Goal: Find specific page/section

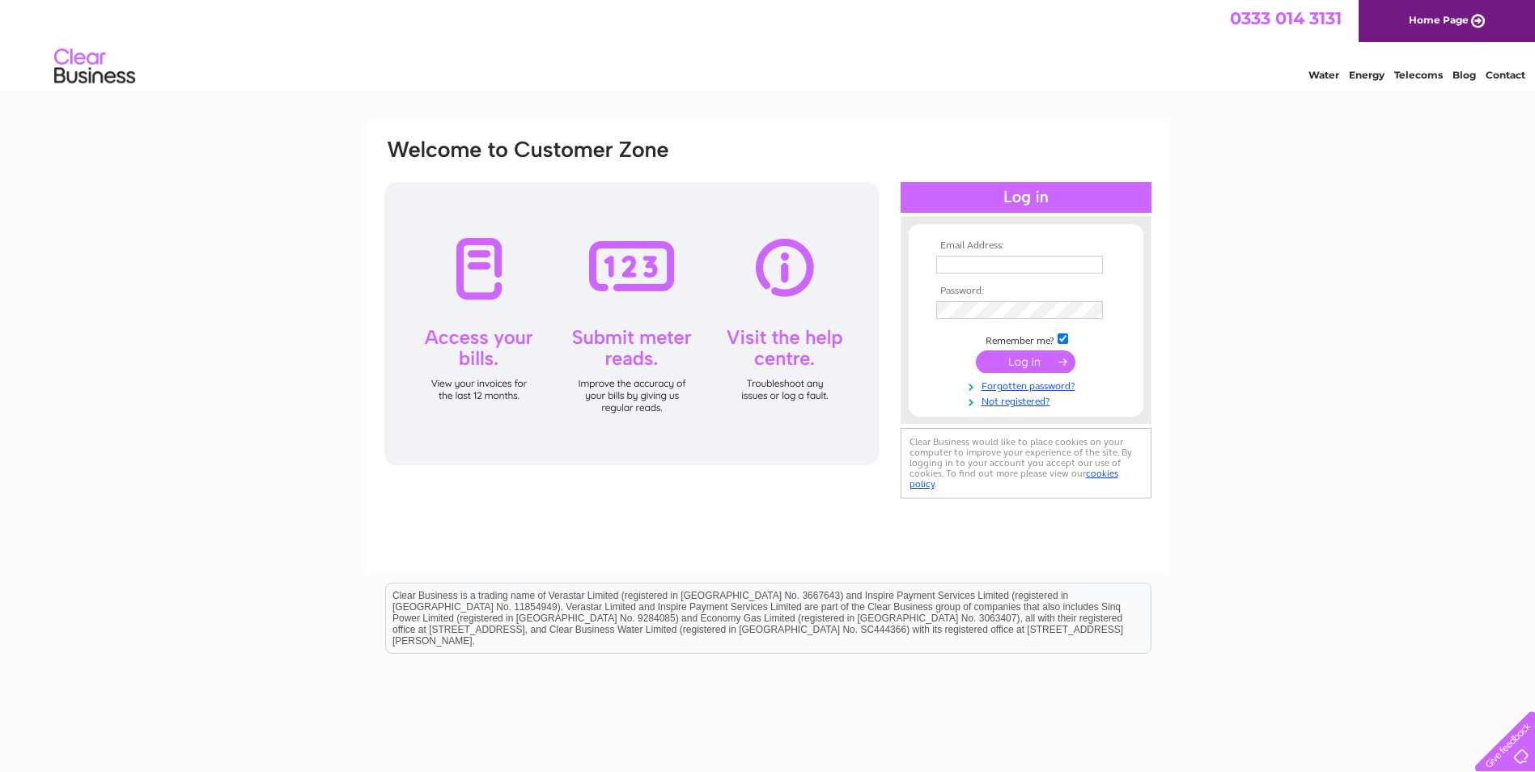
type input "tanya@kingussie-dental.co.uk"
click at [1032, 365] on input "submit" at bounding box center [1026, 361] width 100 height 23
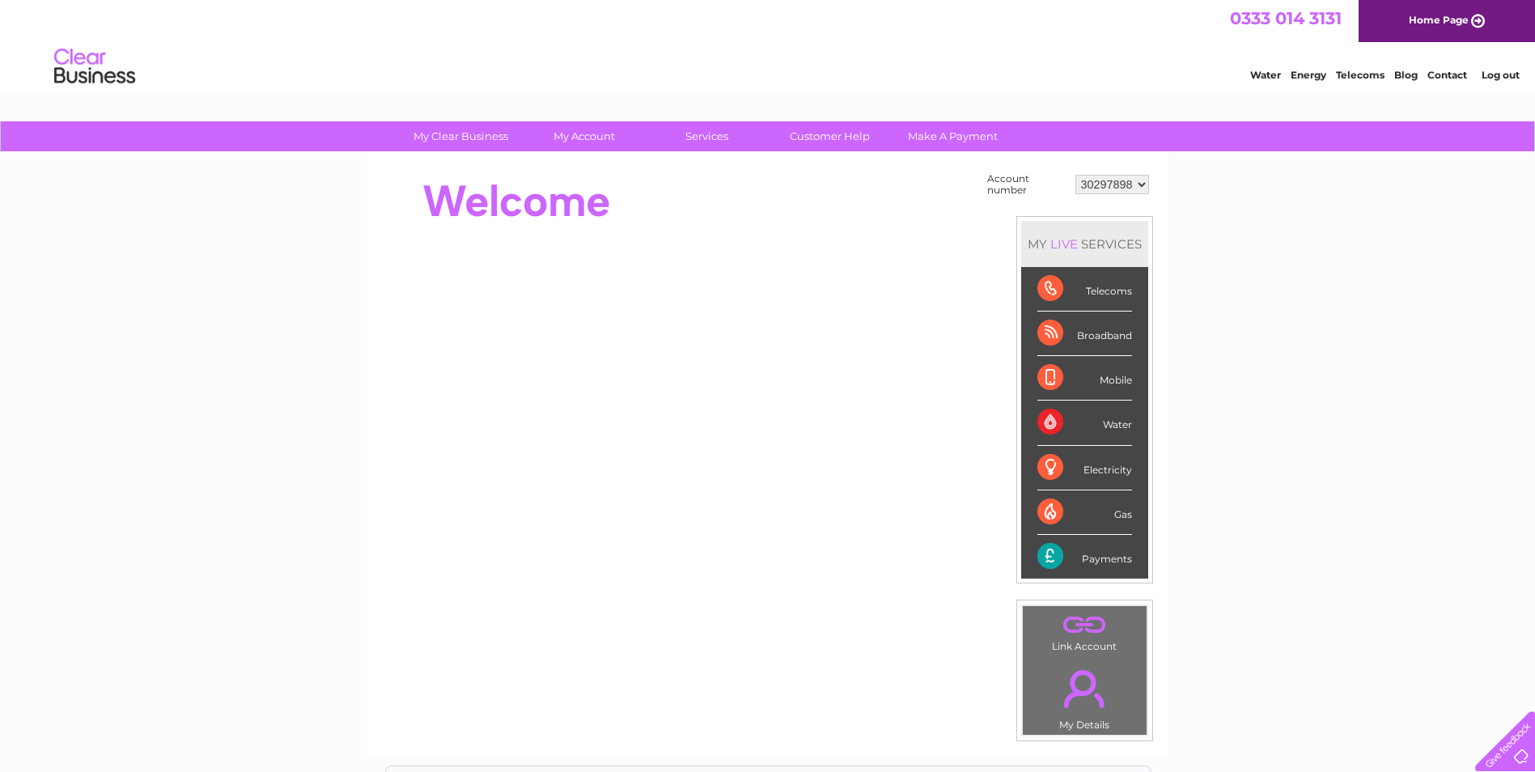
click at [1121, 189] on select "30297898" at bounding box center [1112, 184] width 74 height 19
click at [1122, 188] on select "30297898" at bounding box center [1112, 184] width 74 height 19
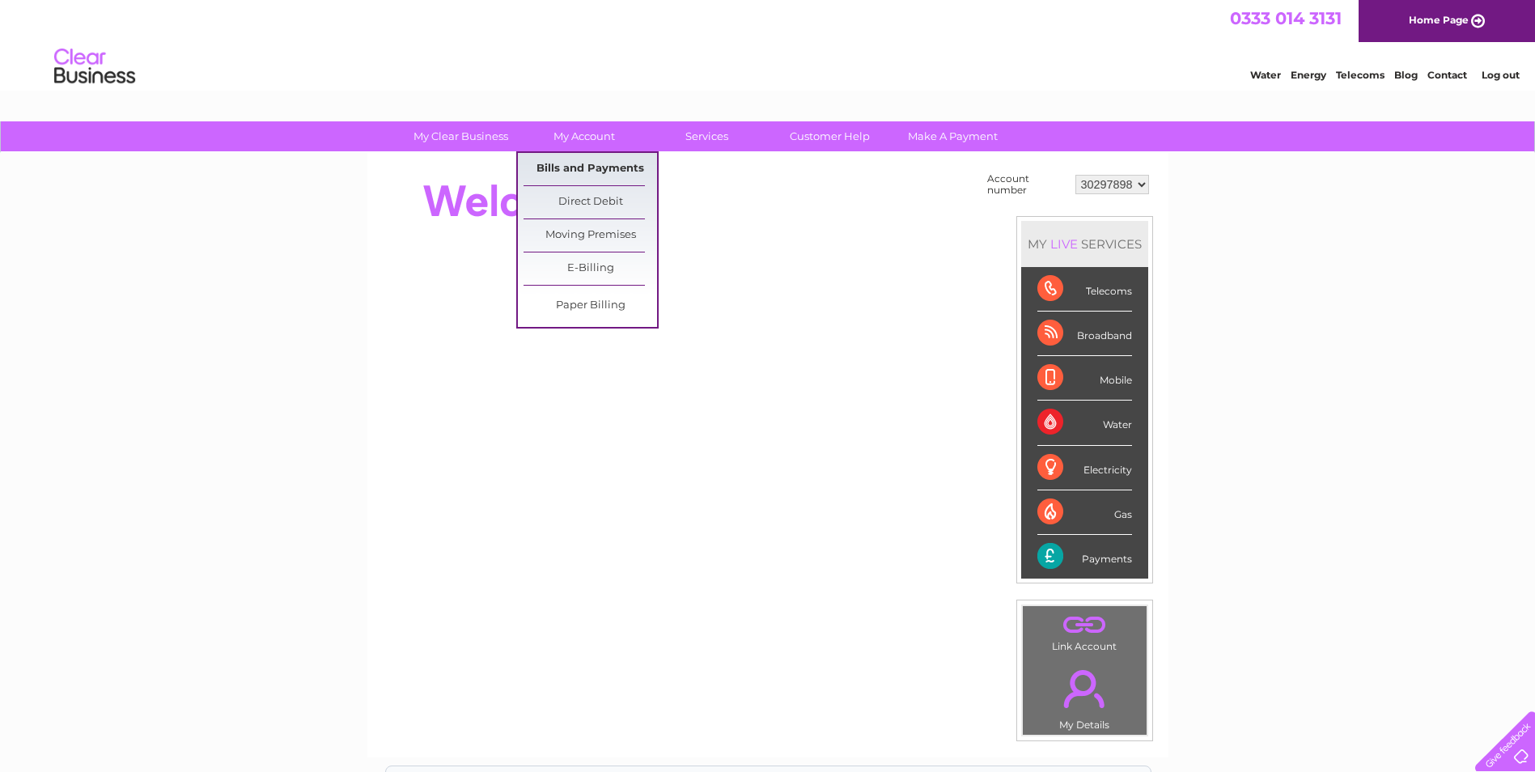
click at [583, 159] on link "Bills and Payments" at bounding box center [591, 169] width 134 height 32
